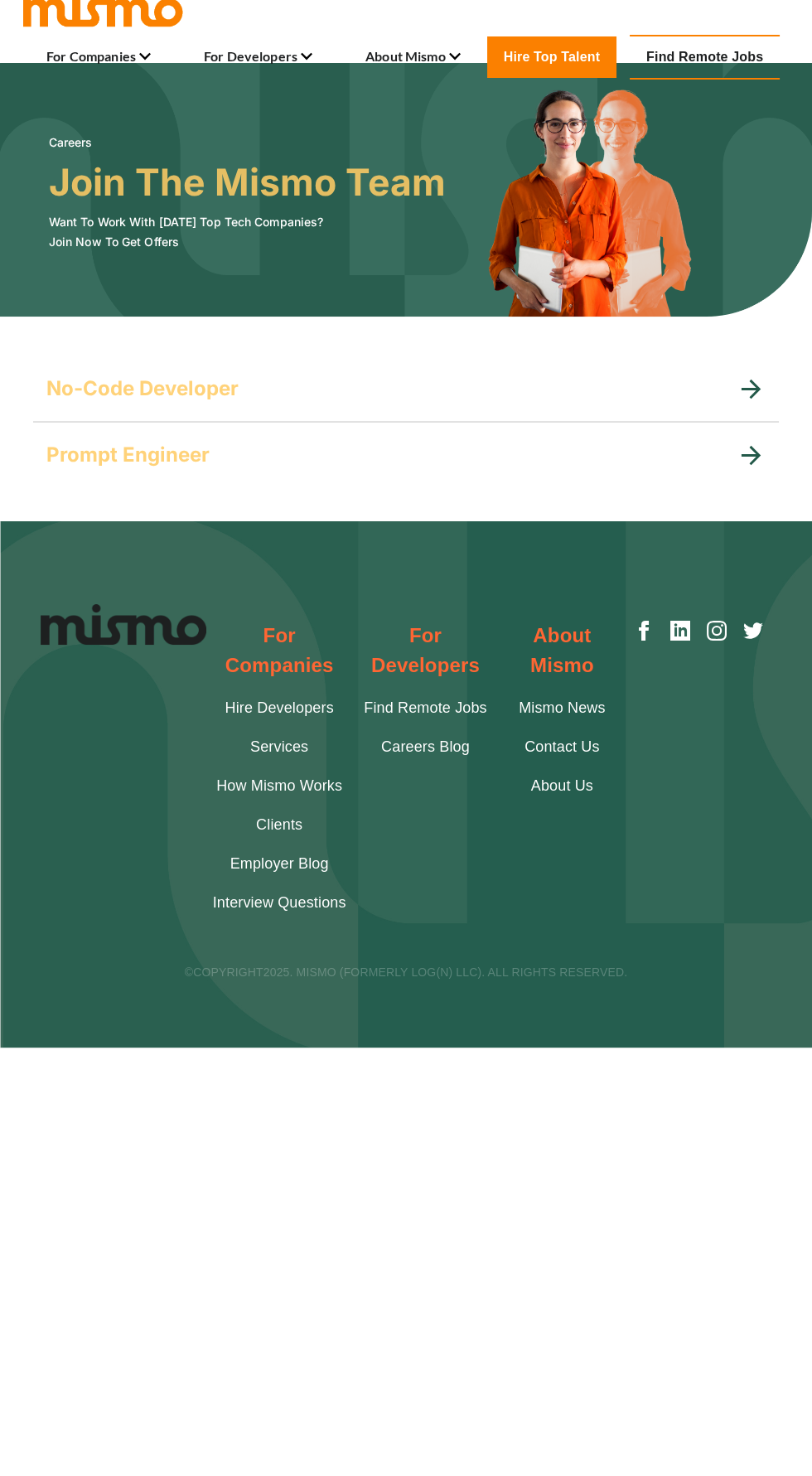
click at [113, 229] on h6 "Want To Work With Today's Top Tech Companies? Join Now To Get Offers" at bounding box center [247, 231] width 397 height 39
click at [119, 387] on h5 "No-Code Developer" at bounding box center [142, 389] width 193 height 27
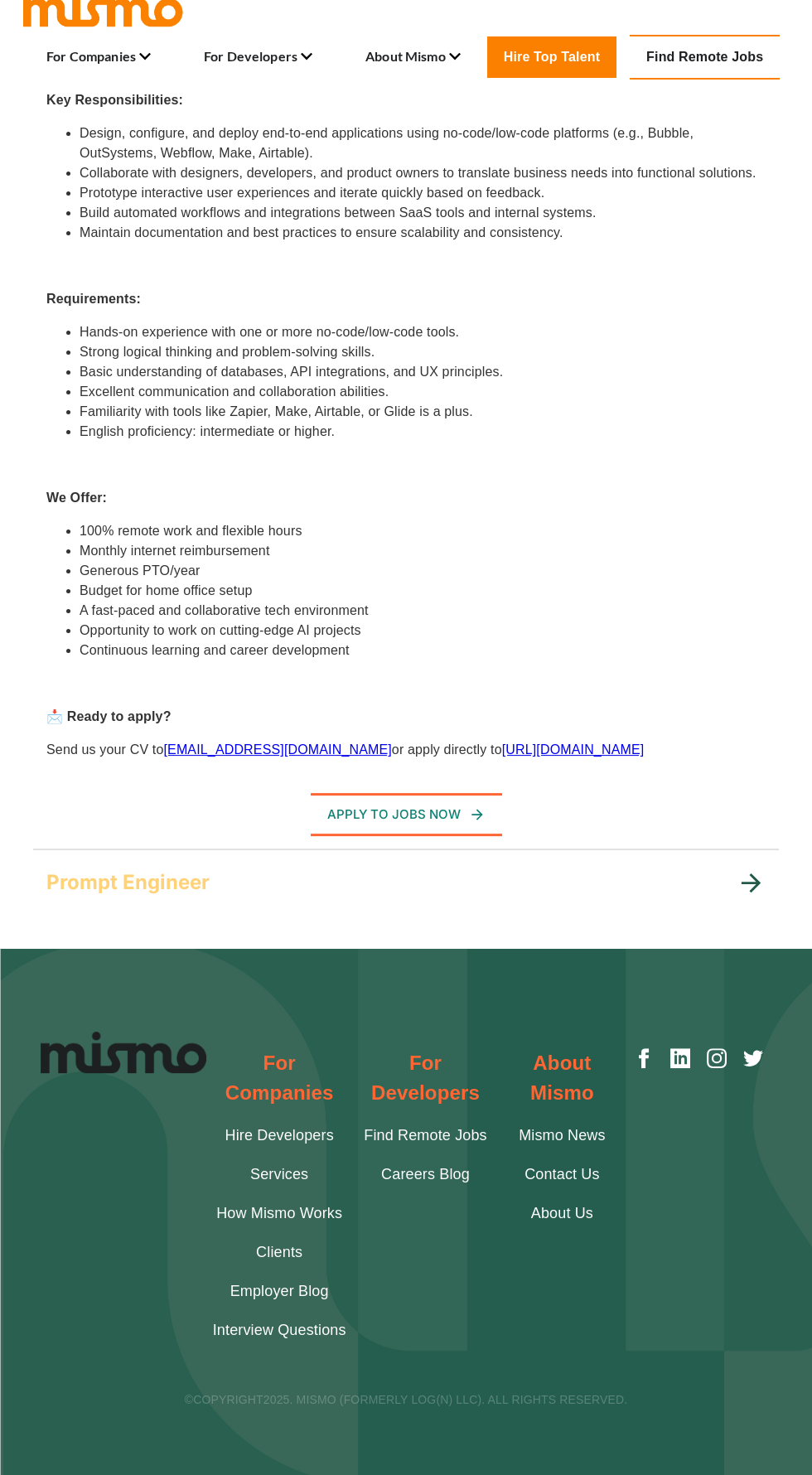
scroll to position [538, 0]
click at [393, 836] on button "Apply To Jobs Now" at bounding box center [406, 814] width 192 height 43
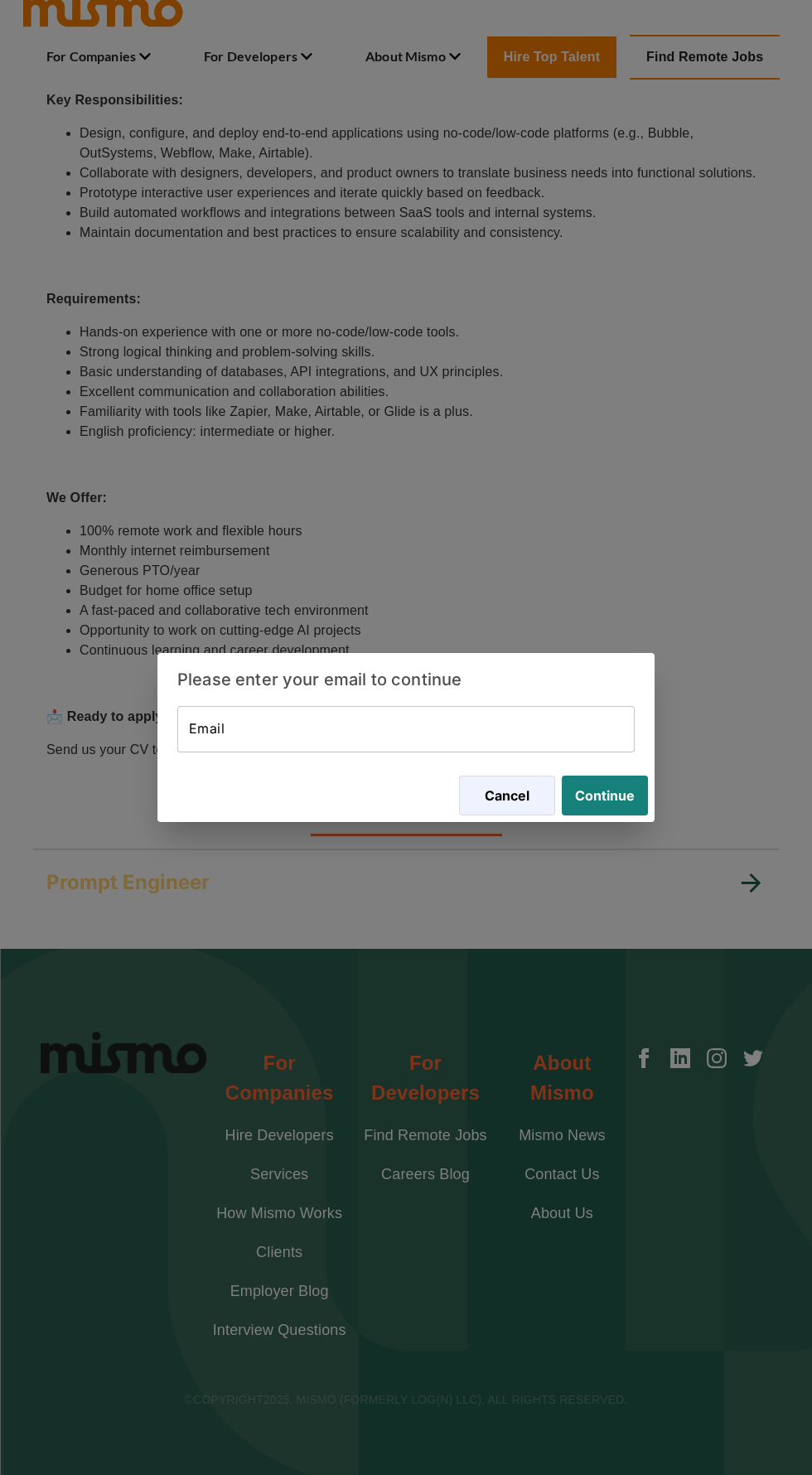
click at [241, 753] on input "Email" at bounding box center [406, 729] width 457 height 46
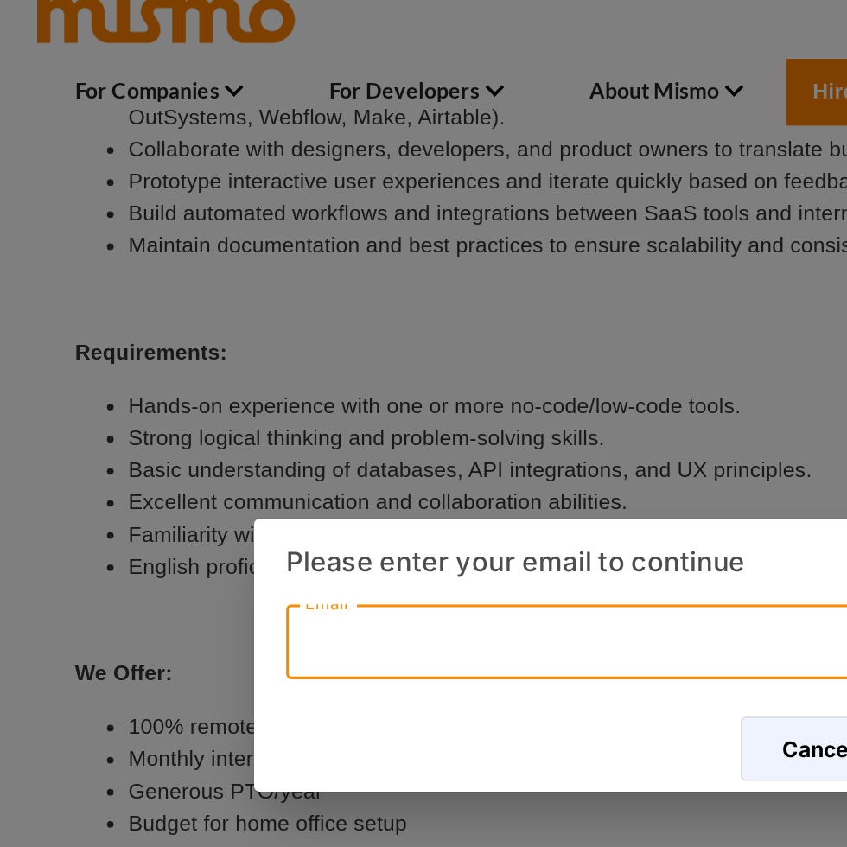
type input "s"
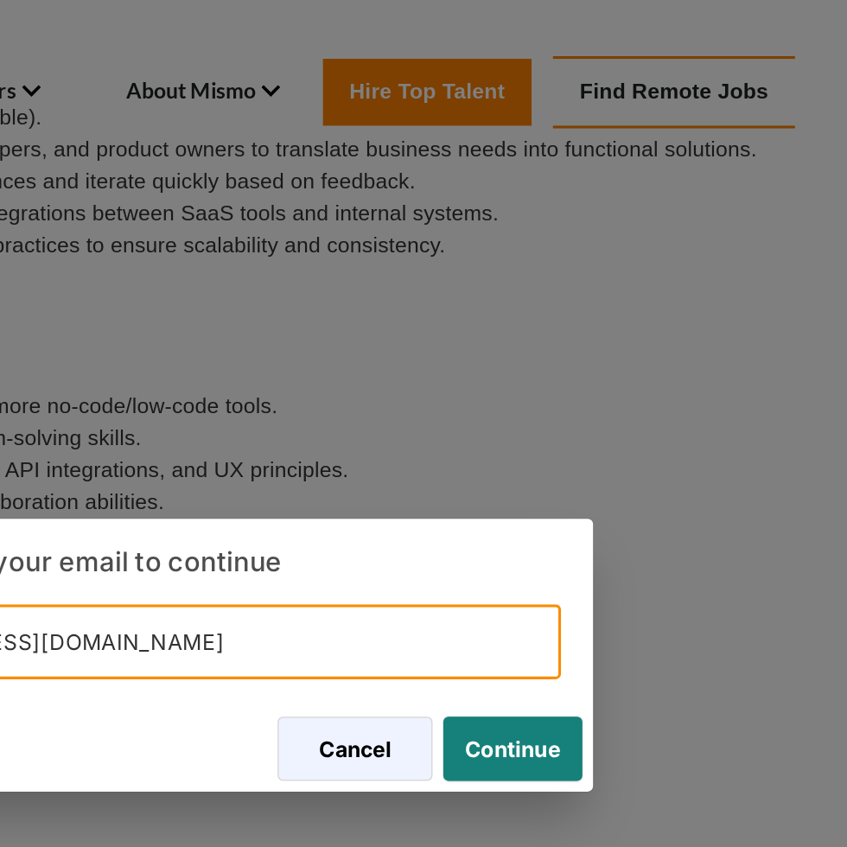
type input "7deabril.producciones@gmail.com"
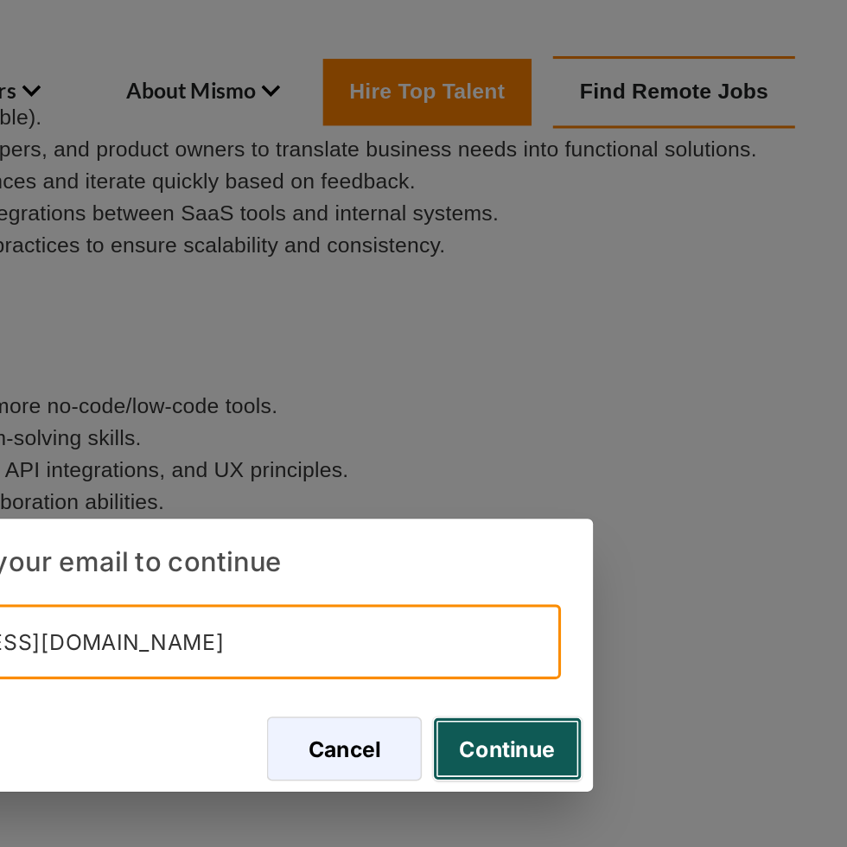
click at [640, 476] on button "Continue" at bounding box center [627, 483] width 97 height 41
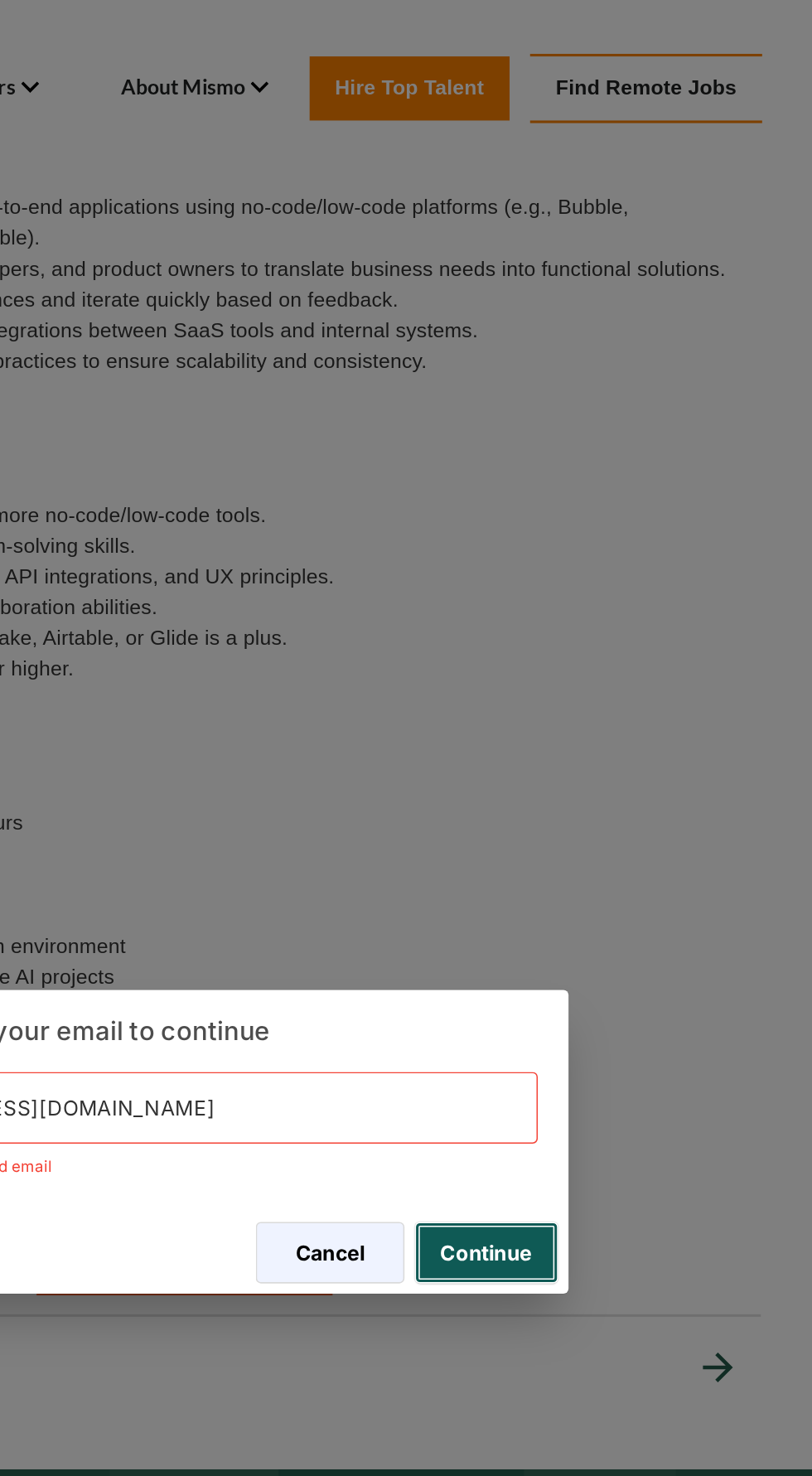
click at [594, 816] on button "Continue" at bounding box center [601, 809] width 93 height 39
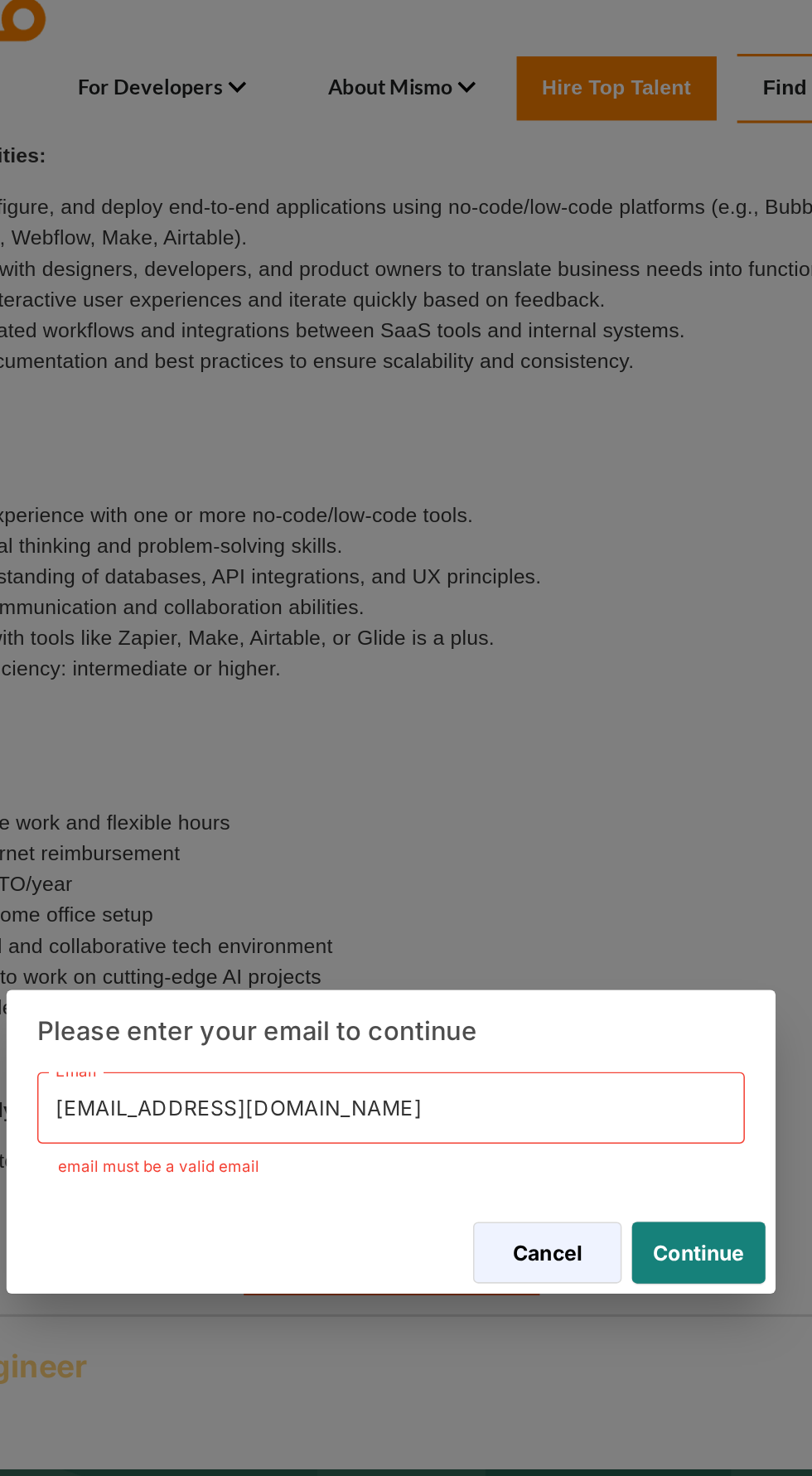
click at [554, 724] on input "7deabril.producciones@gmail.com" at bounding box center [406, 716] width 457 height 46
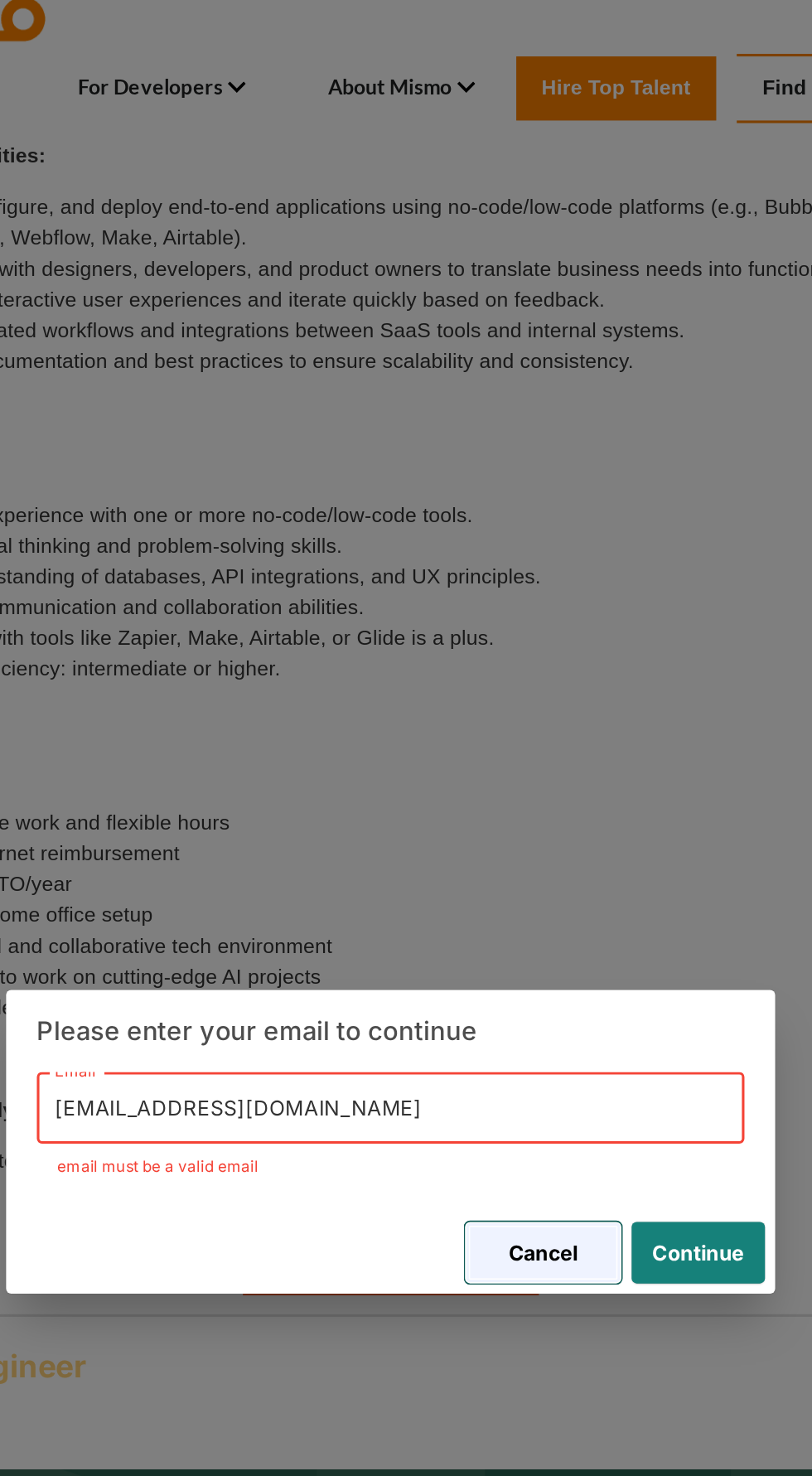
click at [492, 820] on button "Cancel" at bounding box center [504, 809] width 101 height 39
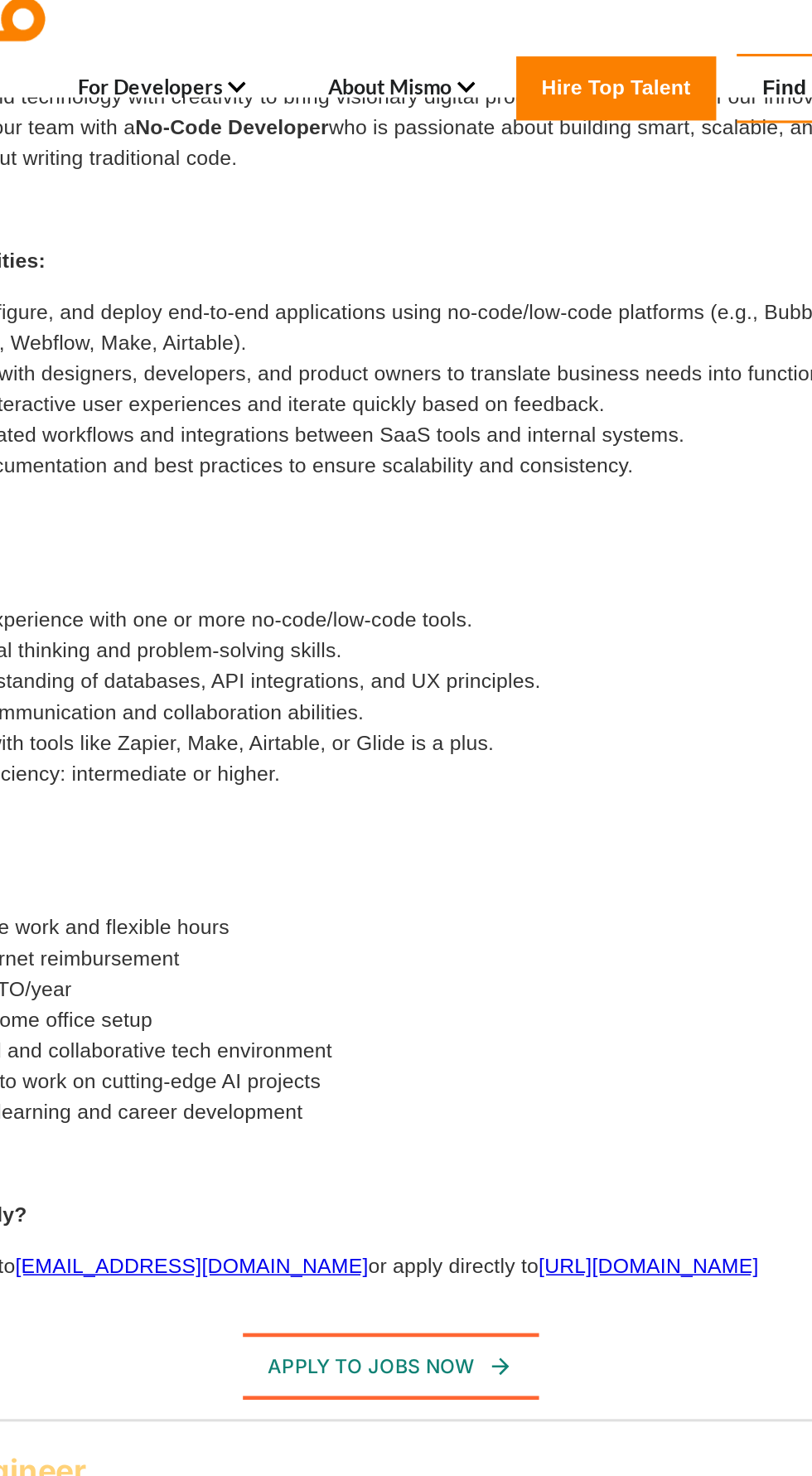
scroll to position [0, 0]
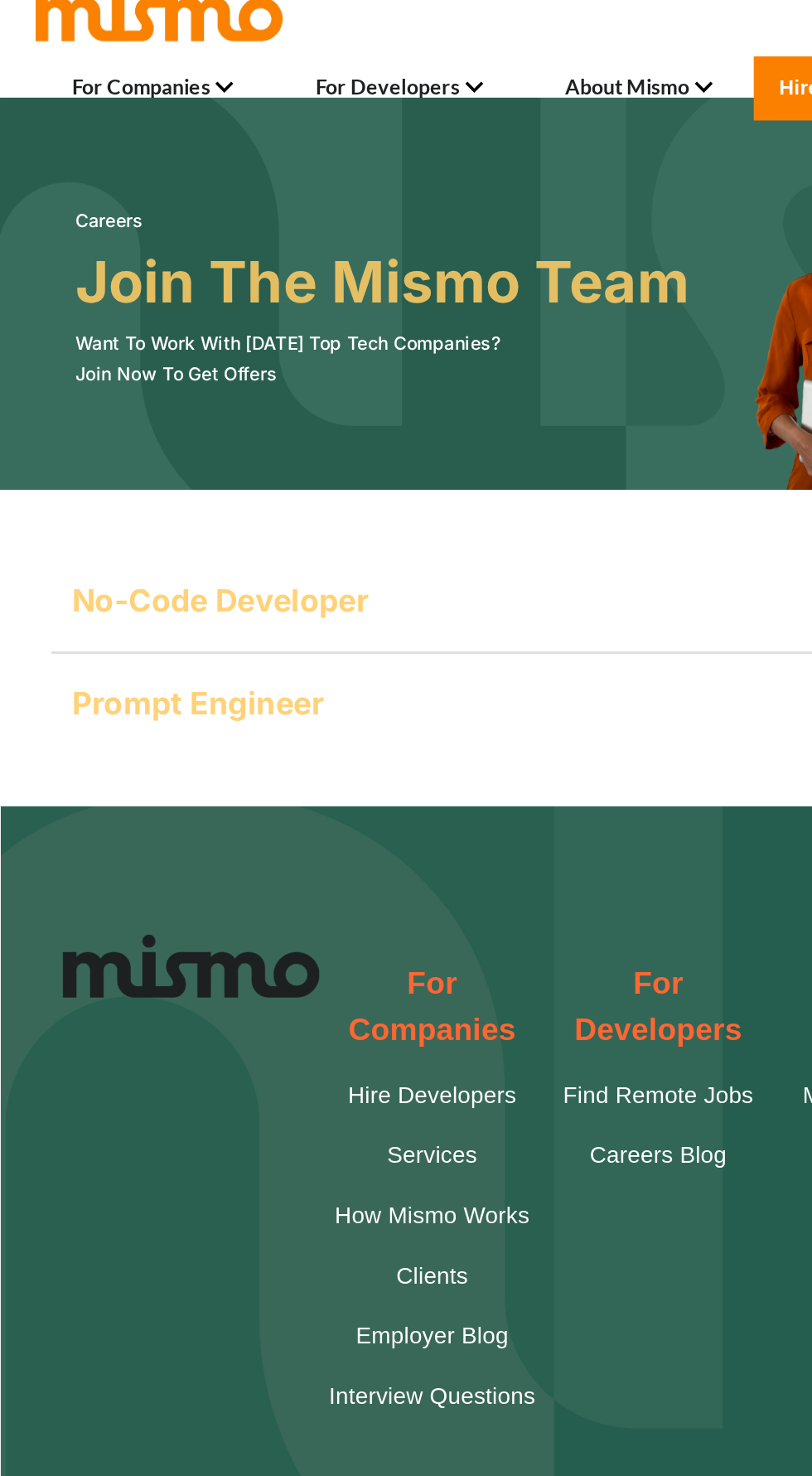
click at [630, 72] on link "Find Remote Jobs" at bounding box center [705, 57] width 150 height 45
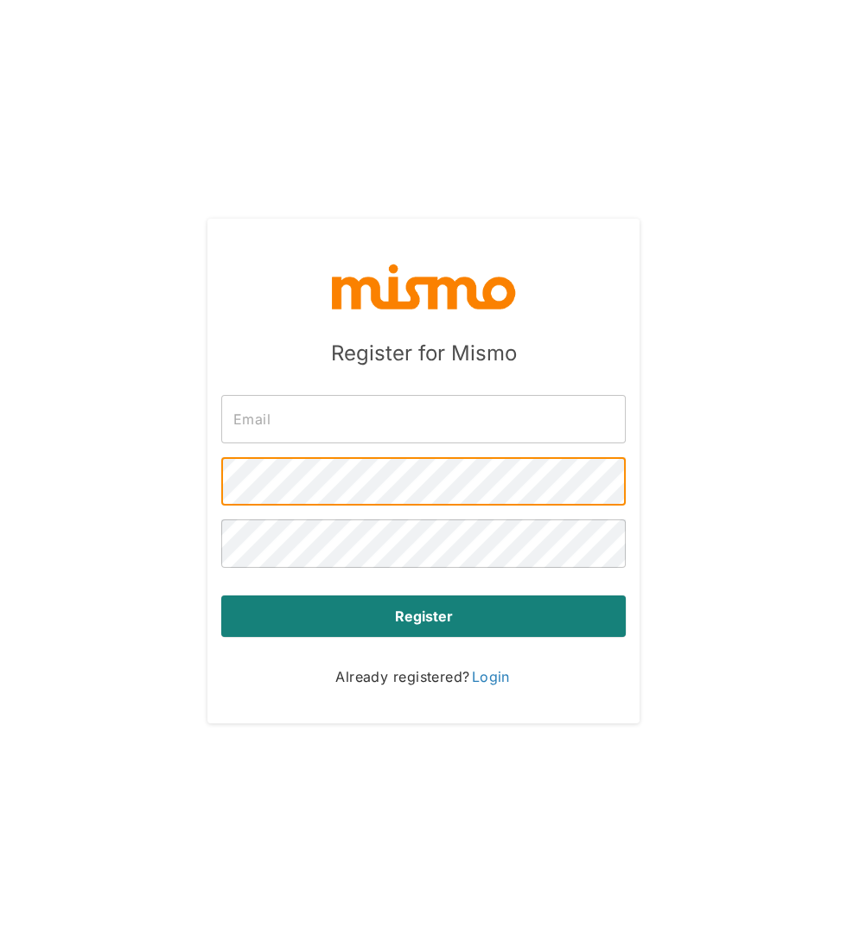
click at [576, 723] on div "Register for Mismo ​ ​ ​ Register Already registered? Login" at bounding box center [423, 471] width 432 height 505
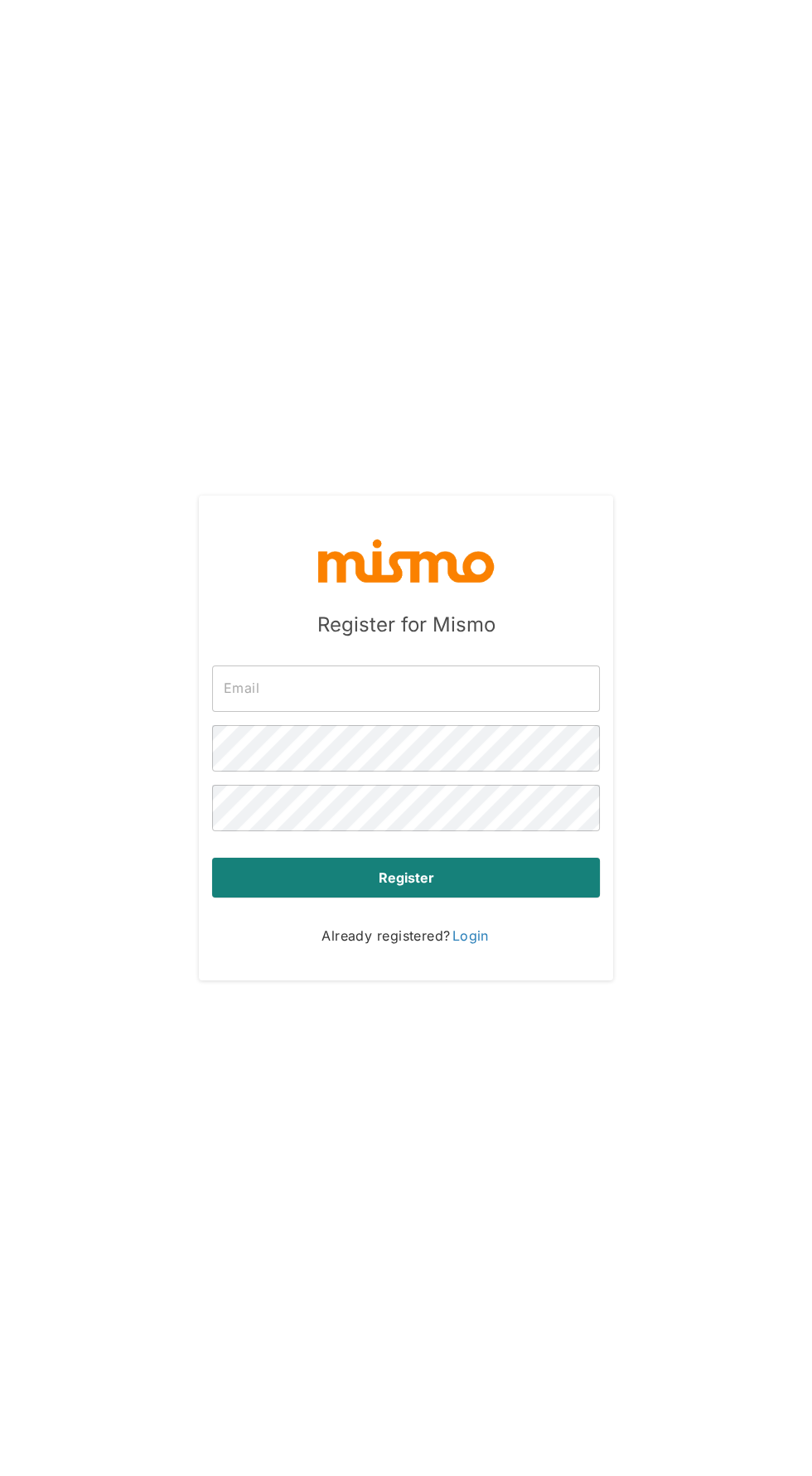
click at [534, 712] on input "text" at bounding box center [406, 689] width 387 height 46
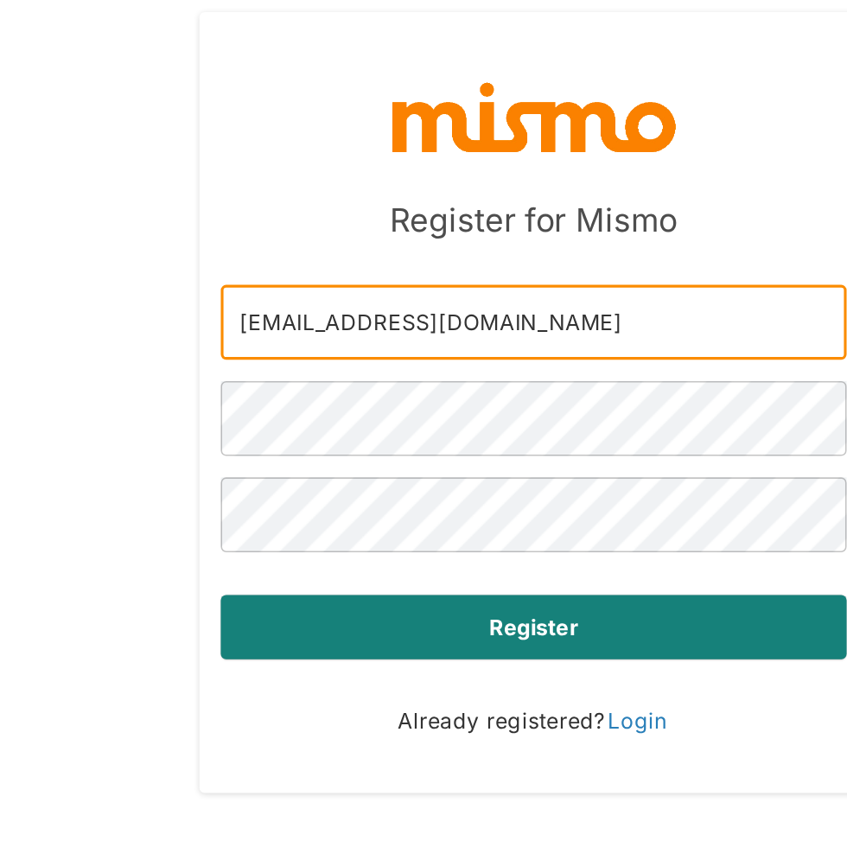
type input "7deabril.producciones@gmail.com"
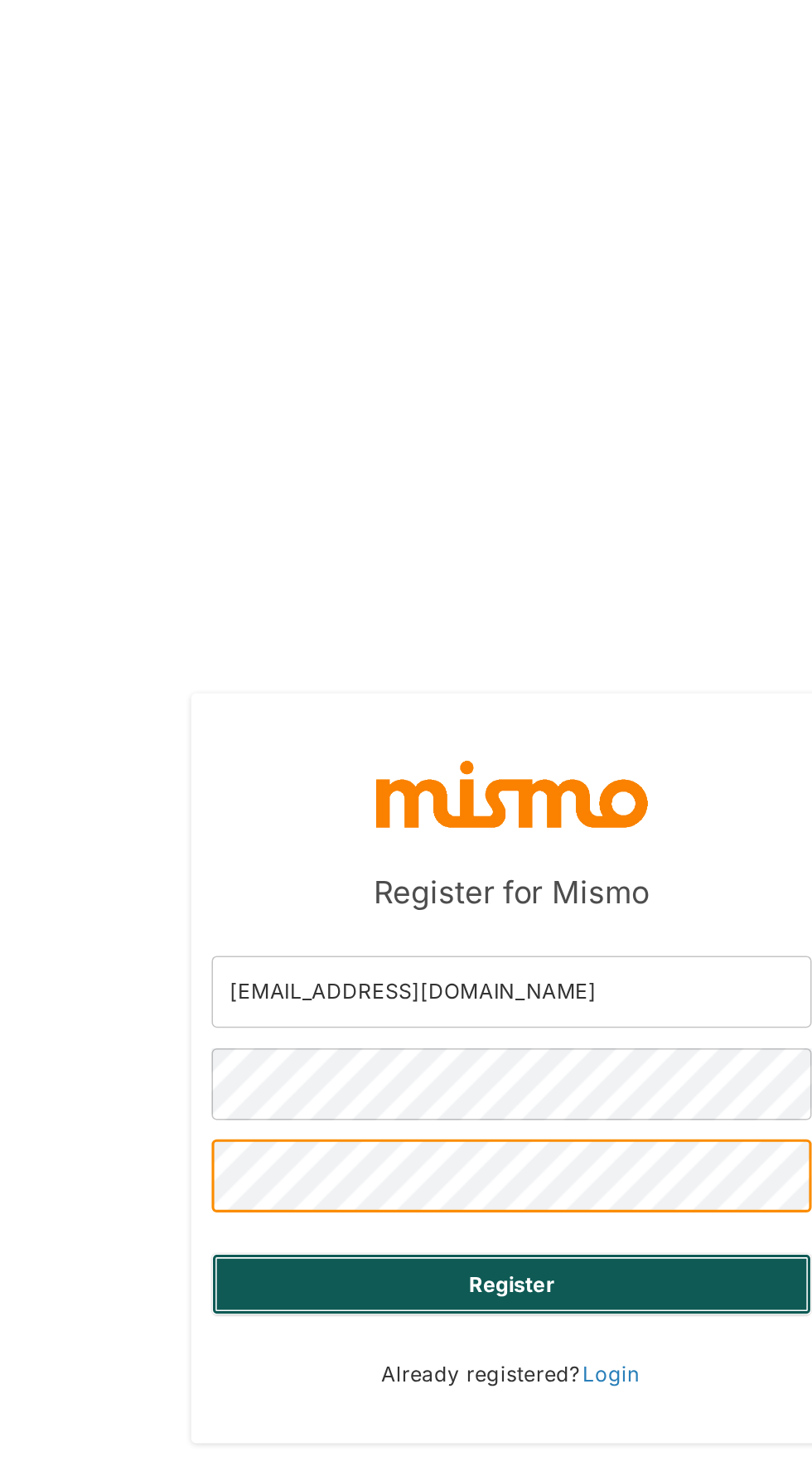
click at [491, 898] on button "Register" at bounding box center [406, 877] width 387 height 39
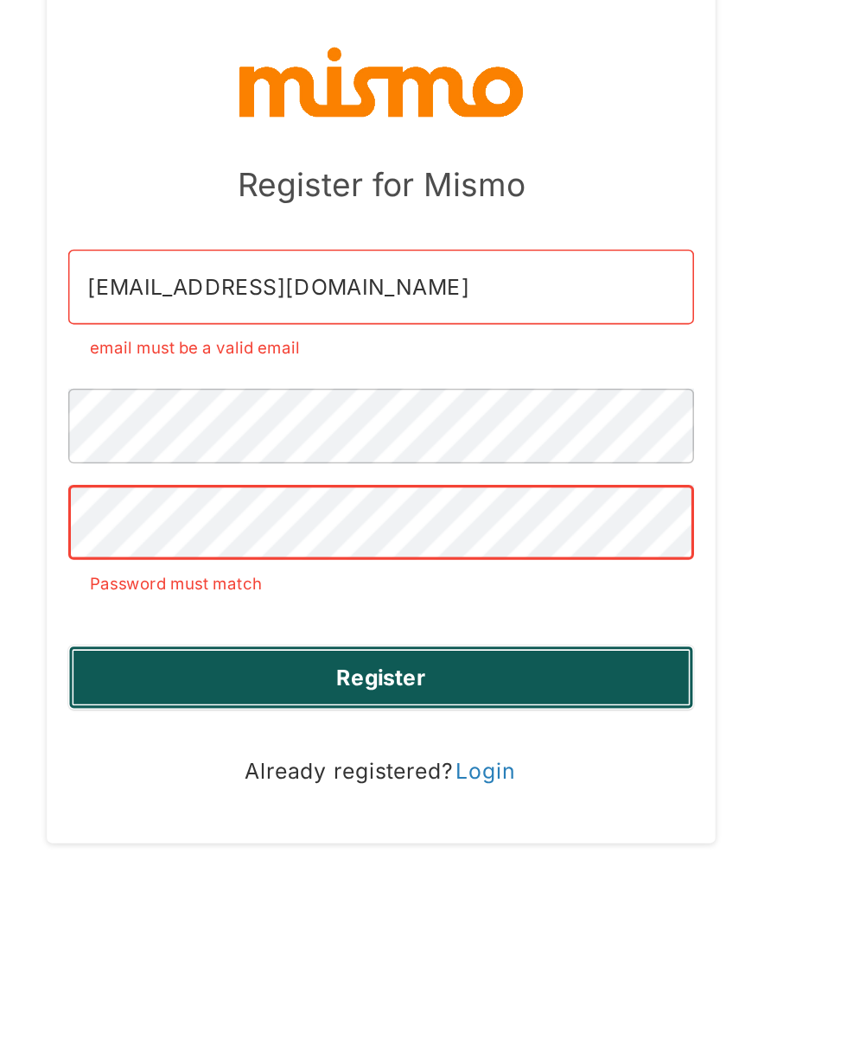
click at [579, 716] on button "Register" at bounding box center [423, 694] width 404 height 41
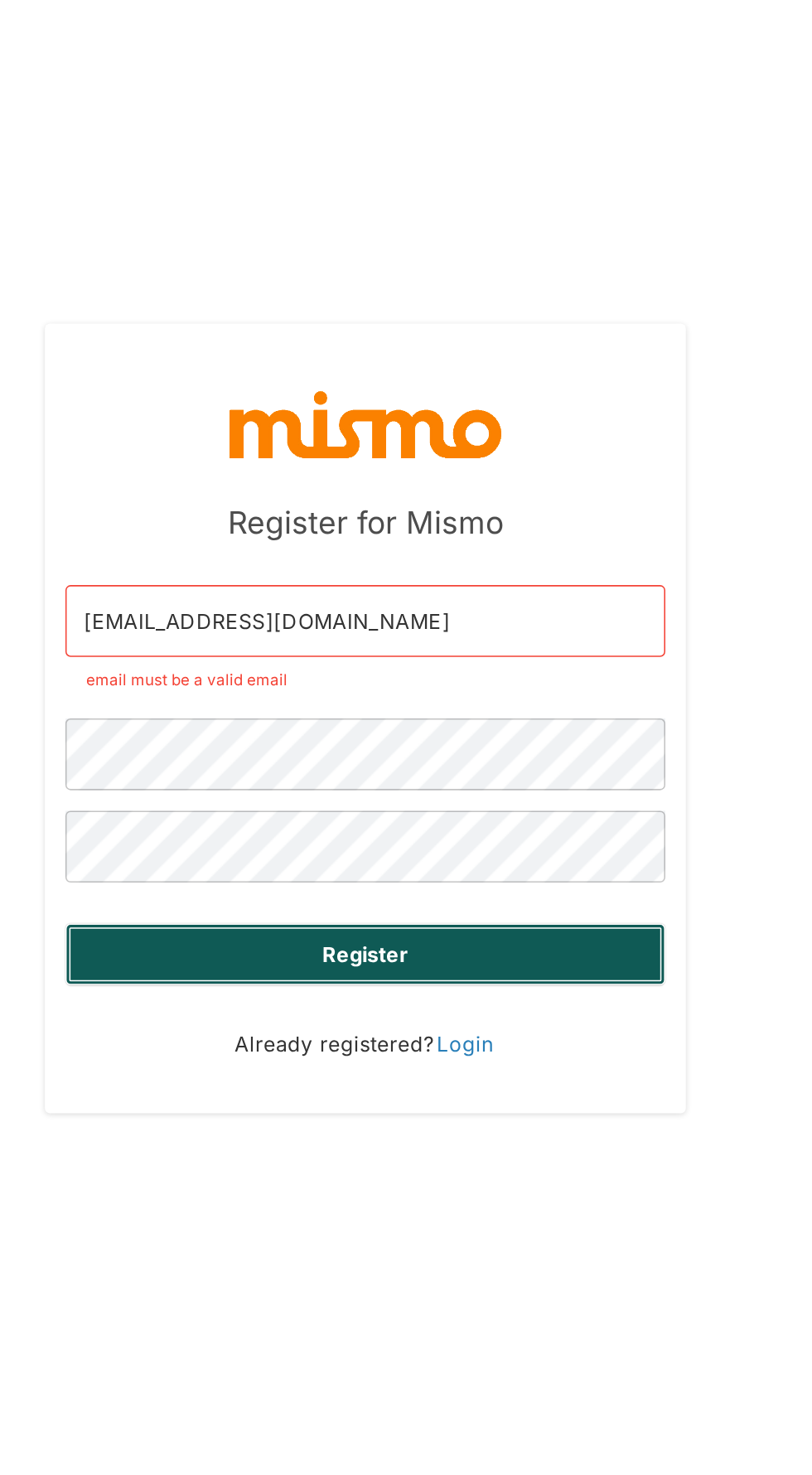
click at [545, 910] on button "Register" at bounding box center [406, 889] width 387 height 39
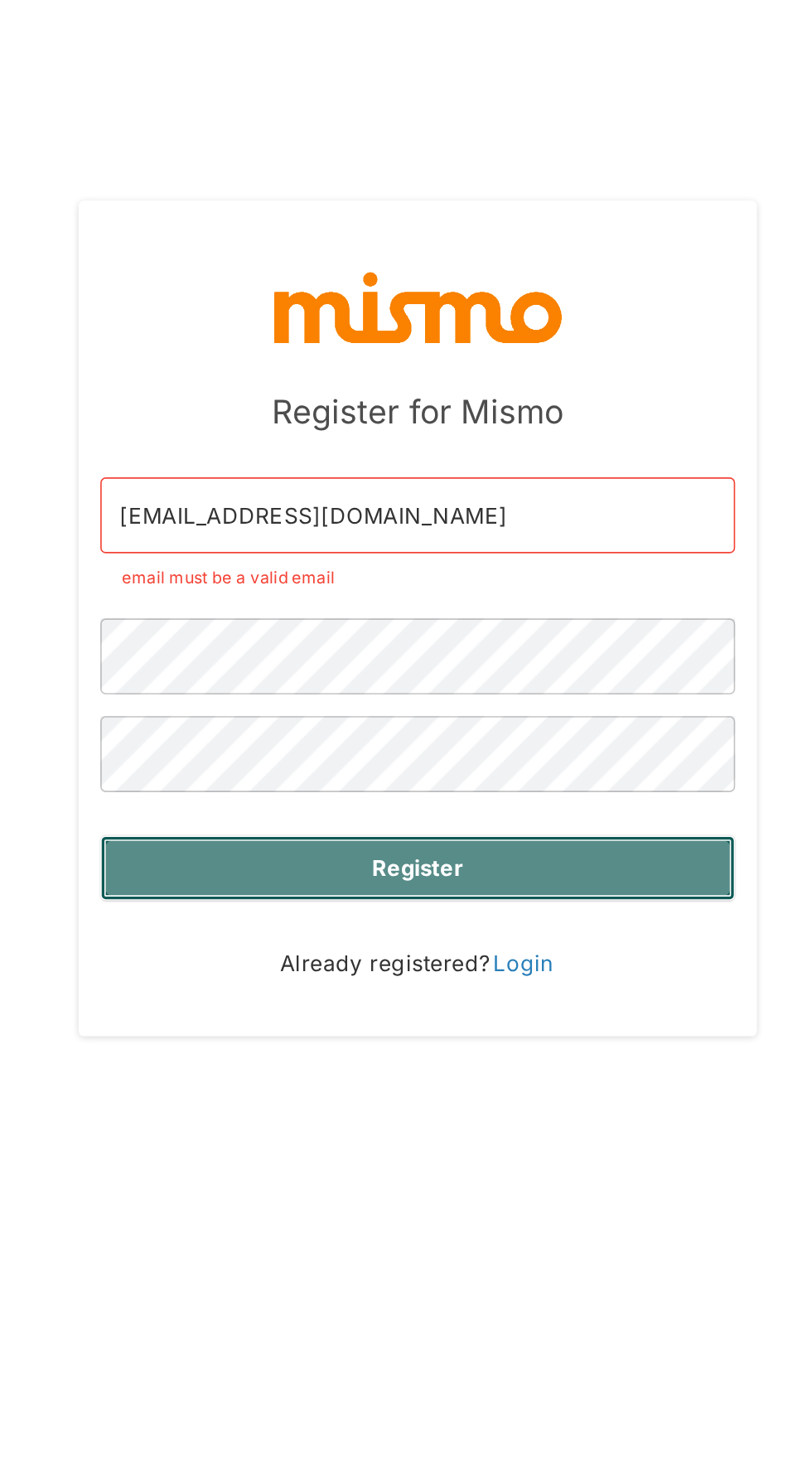
click at [504, 910] on button "Register" at bounding box center [406, 889] width 387 height 39
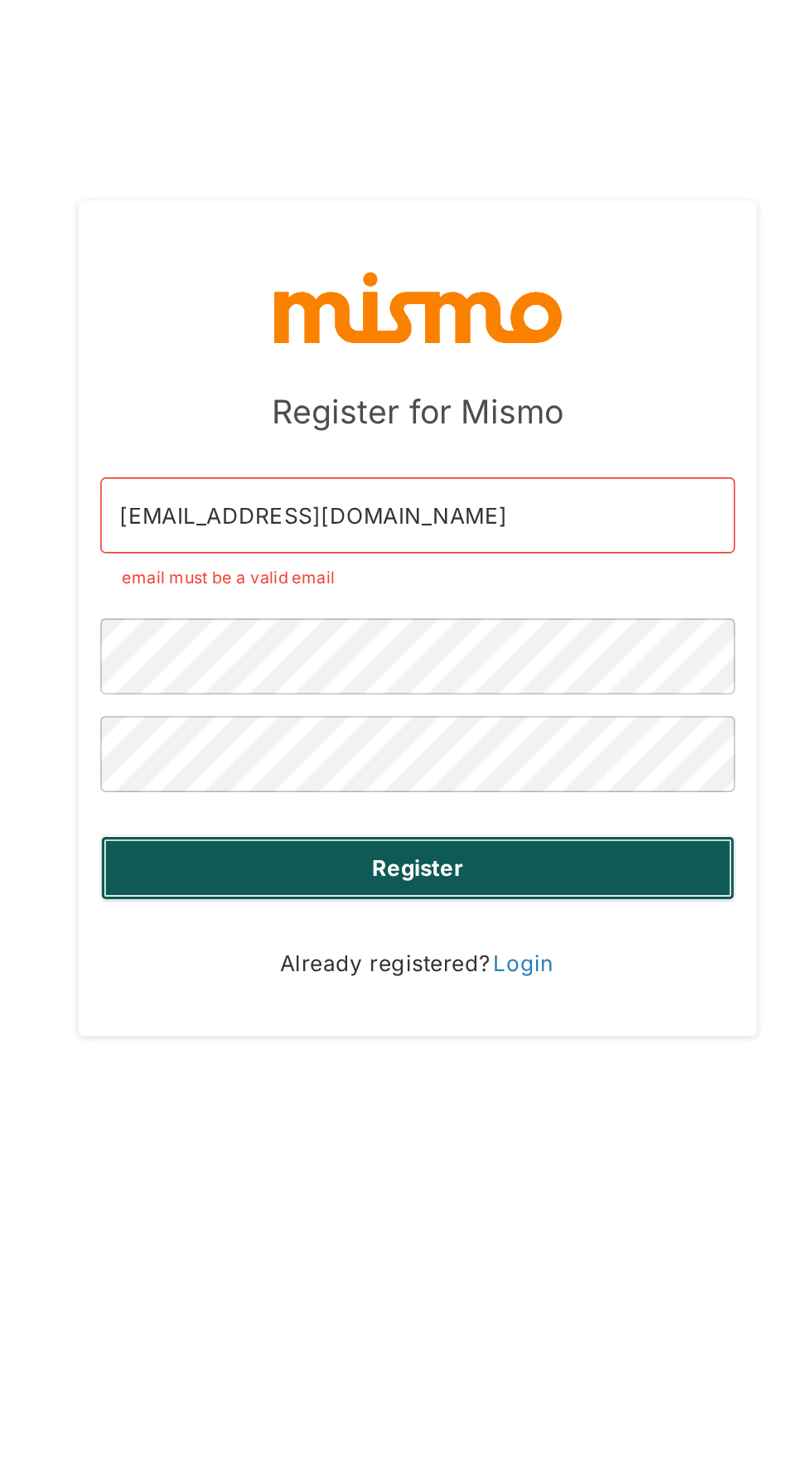
click at [531, 910] on button "Register" at bounding box center [406, 889] width 387 height 39
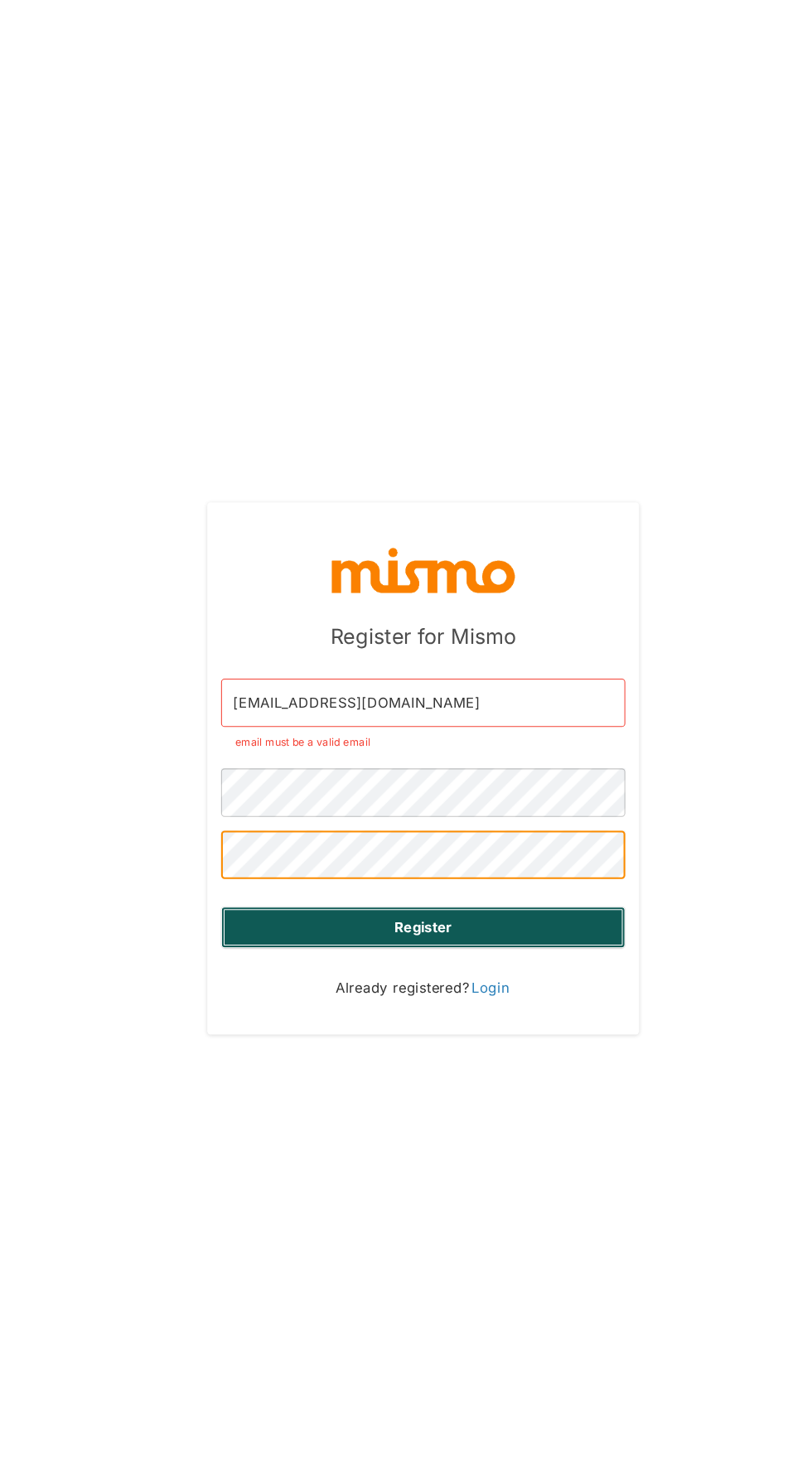
click at [541, 910] on button "Register" at bounding box center [406, 889] width 387 height 39
